Goal: Transaction & Acquisition: Download file/media

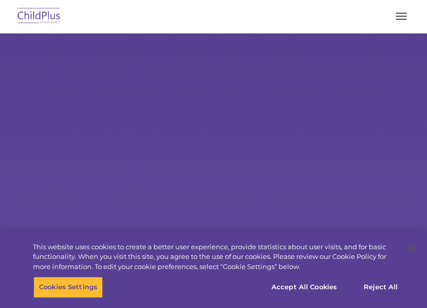
select select "MEDIUM"
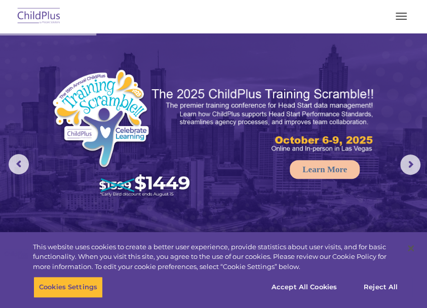
drag, startPoint x: 400, startPoint y: 12, endPoint x: 392, endPoint y: 12, distance: 8.1
click at [400, 12] on button "button" at bounding box center [400, 16] width 21 height 16
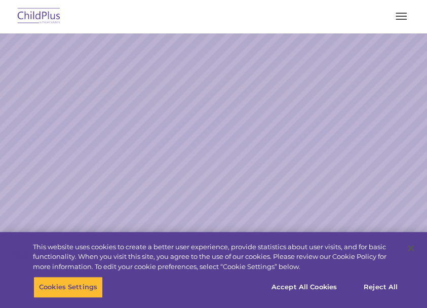
select select "MEDIUM"
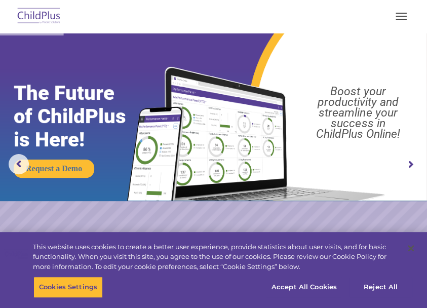
click at [210, 3] on nav "Download Support | Schedule A Demo  MENU MENU Software ChildPlus: The original…" at bounding box center [213, 16] width 427 height 33
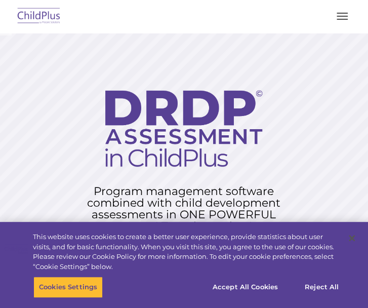
click at [343, 19] on span "button" at bounding box center [342, 19] width 11 height 1
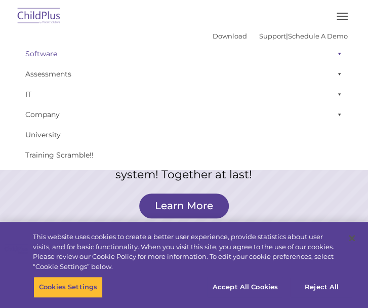
scroll to position [52, 0]
click at [213, 36] on link "Download" at bounding box center [230, 36] width 34 height 8
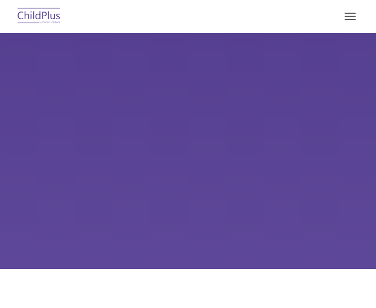
type input ""
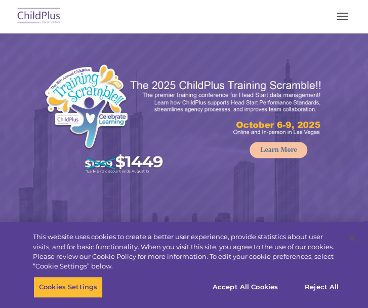
select select "MEDIUM"
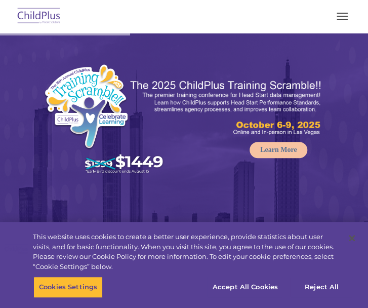
click at [347, 16] on span "button" at bounding box center [342, 16] width 11 height 1
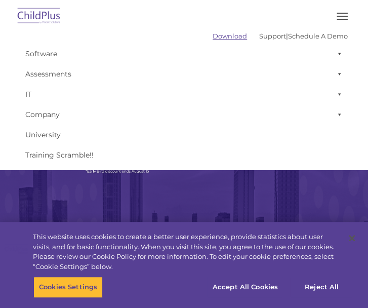
click at [213, 33] on link "Download" at bounding box center [230, 36] width 34 height 8
